Goal: Check status: Check status

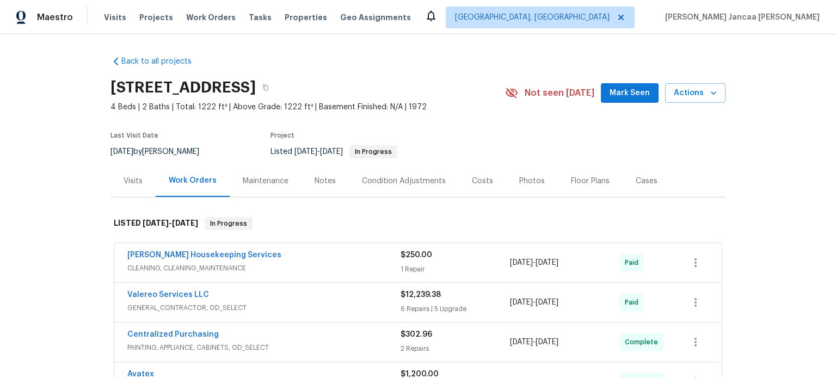
click at [130, 181] on div "Visits" at bounding box center [133, 181] width 19 height 11
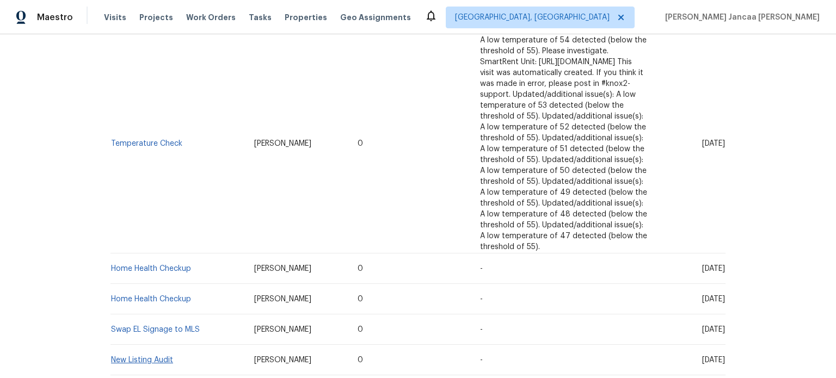
scroll to position [1197, 0]
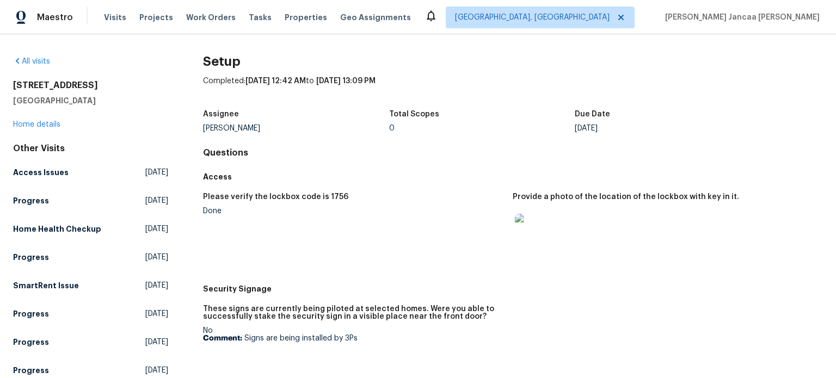
click at [525, 220] on img at bounding box center [532, 231] width 35 height 35
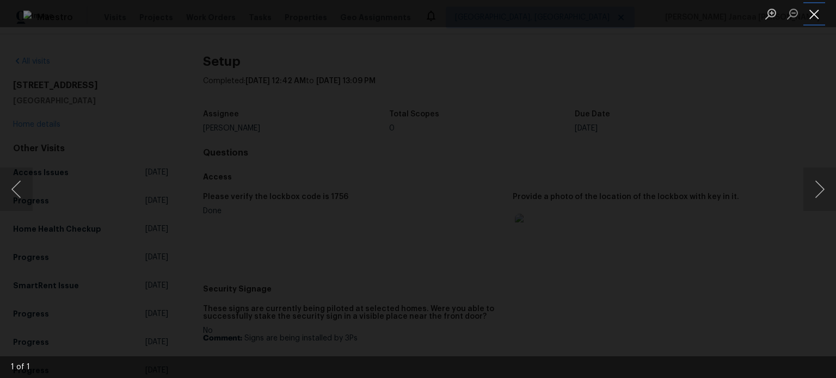
click at [810, 13] on button "Close lightbox" at bounding box center [814, 13] width 22 height 19
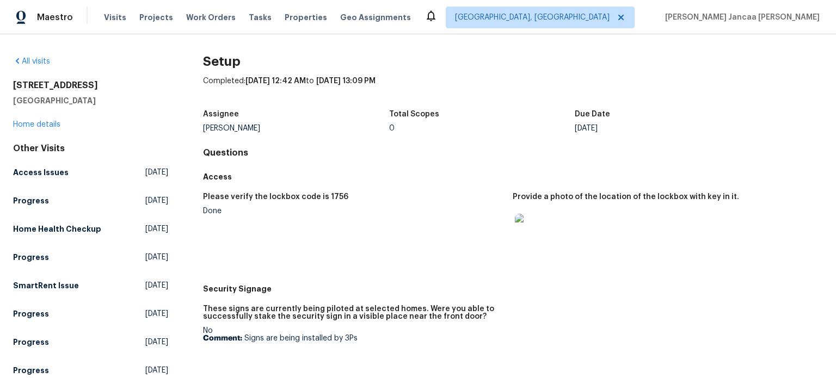
click at [527, 232] on img at bounding box center [532, 231] width 35 height 35
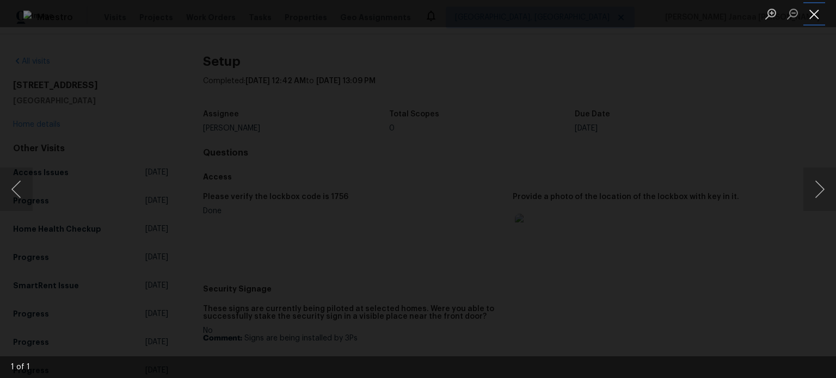
click at [816, 14] on button "Close lightbox" at bounding box center [814, 13] width 22 height 19
